Goal: Task Accomplishment & Management: Use online tool/utility

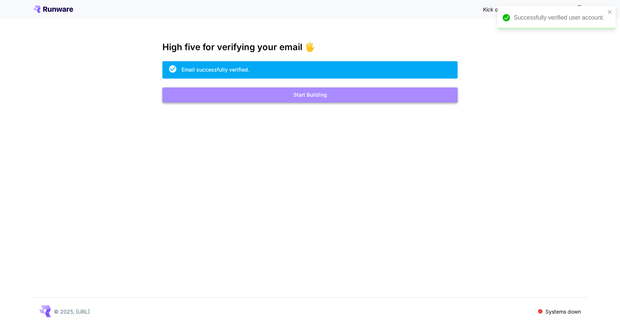
click at [307, 97] on button "Start Building" at bounding box center [309, 94] width 295 height 15
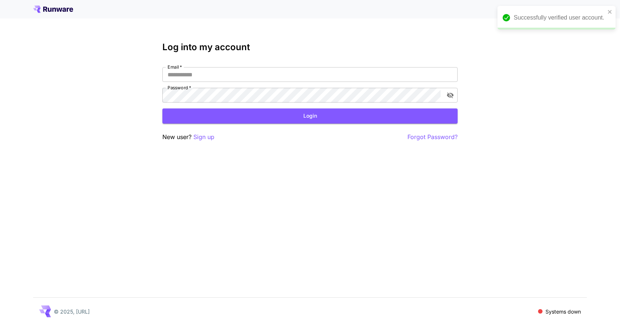
type input "**********"
click at [239, 119] on button "Login" at bounding box center [309, 115] width 295 height 15
